Goal: Navigation & Orientation: Find specific page/section

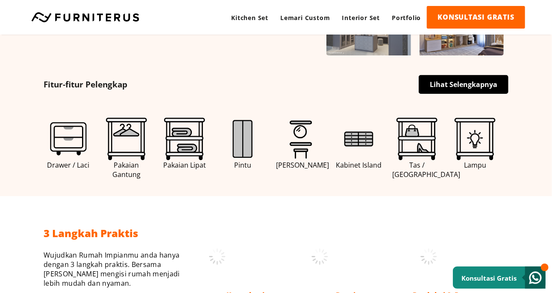
scroll to position [427, 0]
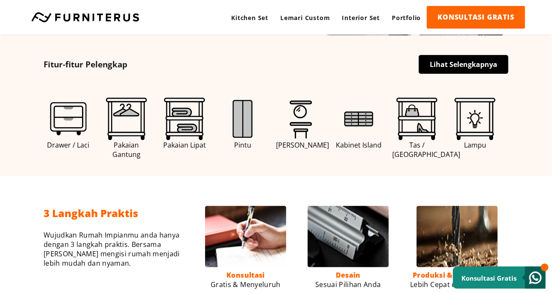
click at [241, 131] on img at bounding box center [242, 119] width 43 height 43
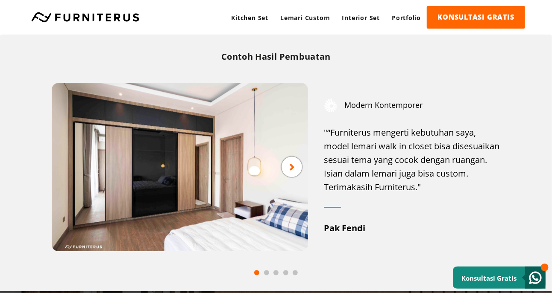
scroll to position [881, 0]
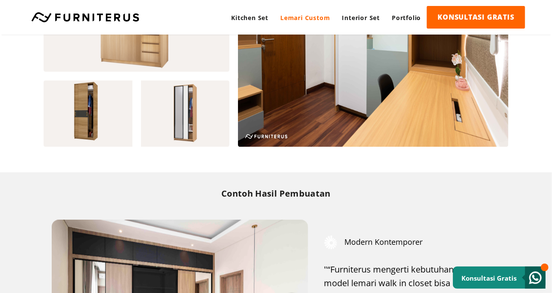
click at [321, 15] on link "Lemari Custom" at bounding box center [304, 17] width 61 height 23
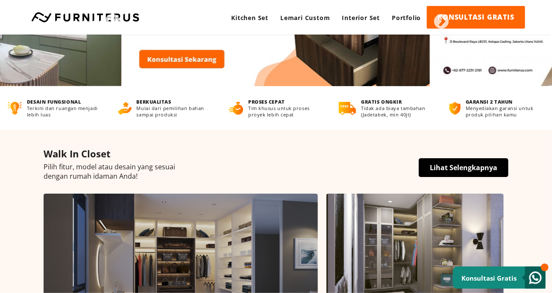
scroll to position [128, 0]
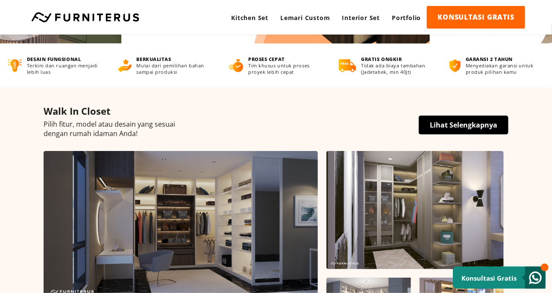
click at [463, 120] on link "Lihat Selengkapnya" at bounding box center [464, 125] width 90 height 19
